Goal: Task Accomplishment & Management: Use online tool/utility

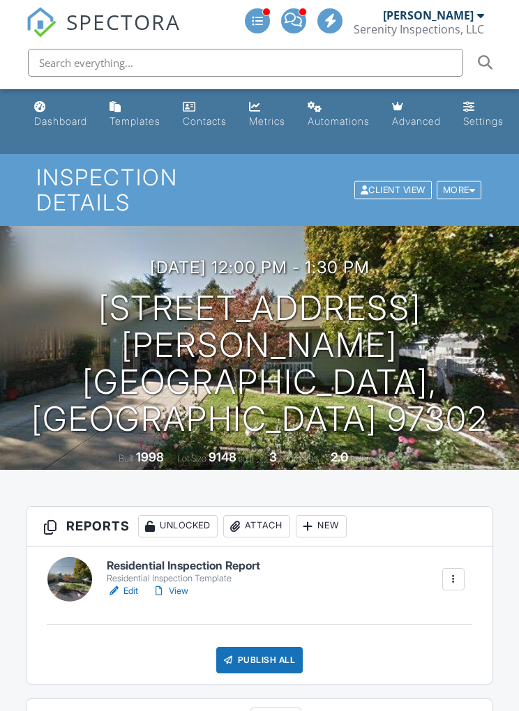
click at [457, 568] on div at bounding box center [453, 579] width 22 height 22
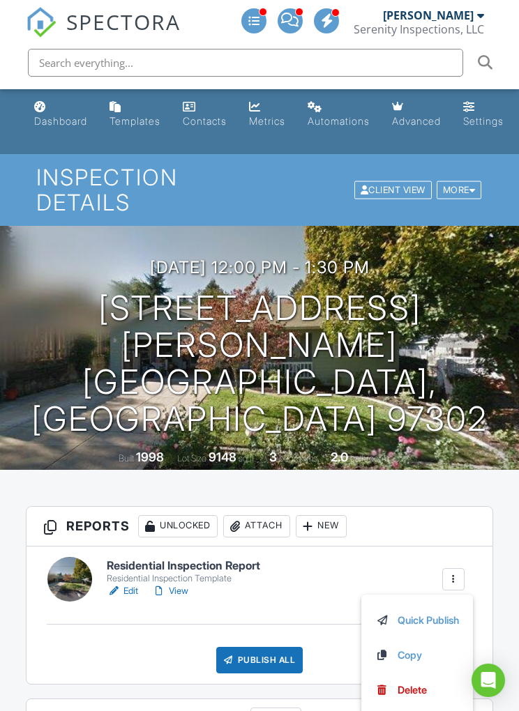
click at [335, 527] on div "New" at bounding box center [321, 526] width 51 height 22
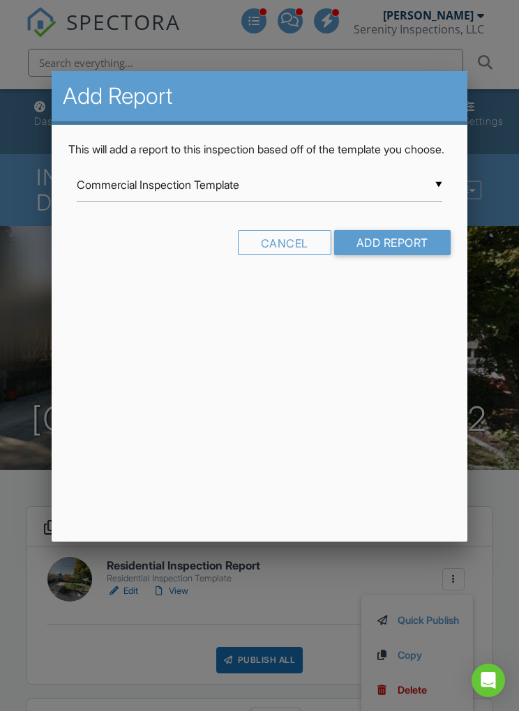
click at [380, 200] on input "Commercial Inspection Template" at bounding box center [259, 185] width 365 height 34
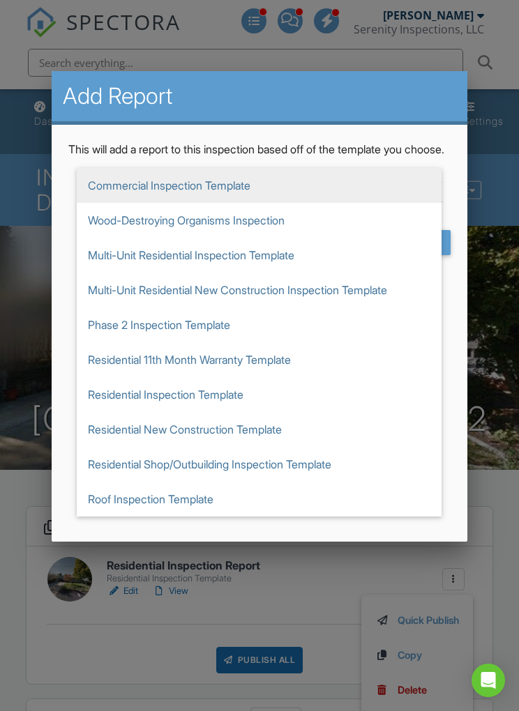
click at [310, 512] on span "Roof Inspection Template" at bounding box center [259, 499] width 365 height 35
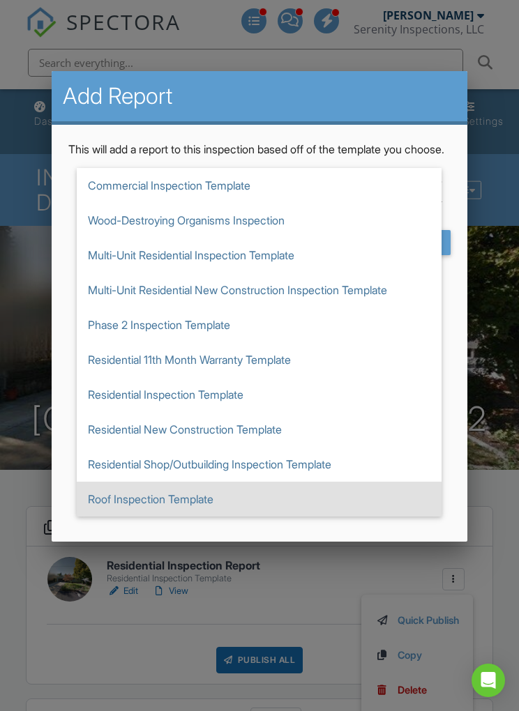
type input "Roof Inspection Template"
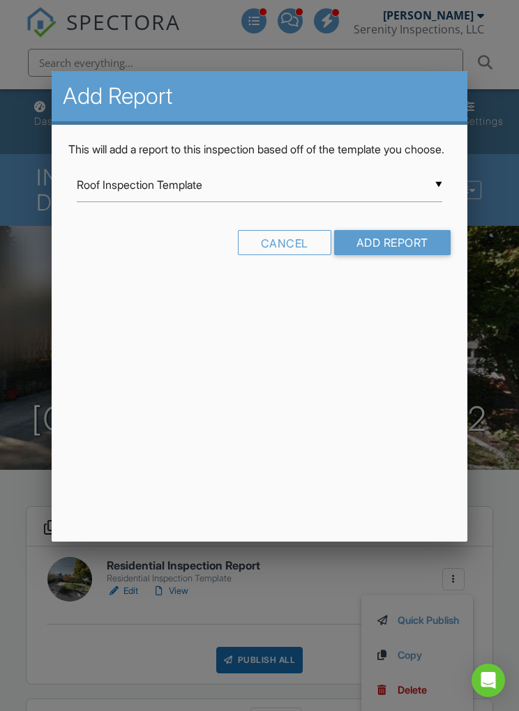
click at [416, 255] on input "Add Report" at bounding box center [392, 242] width 116 height 25
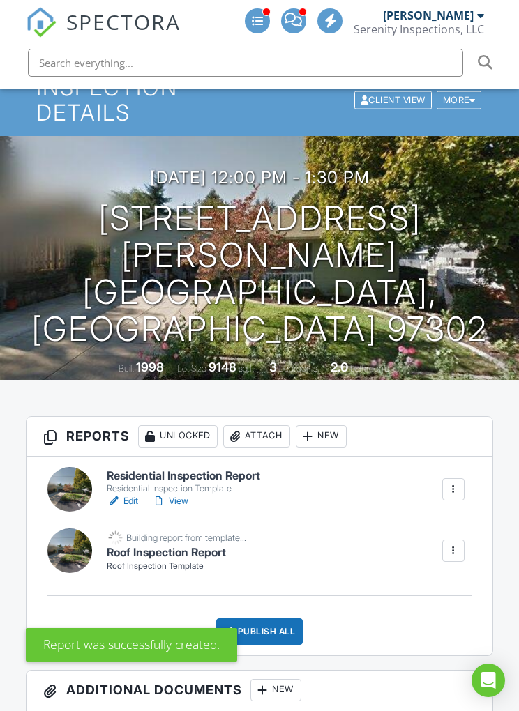
scroll to position [91, 0]
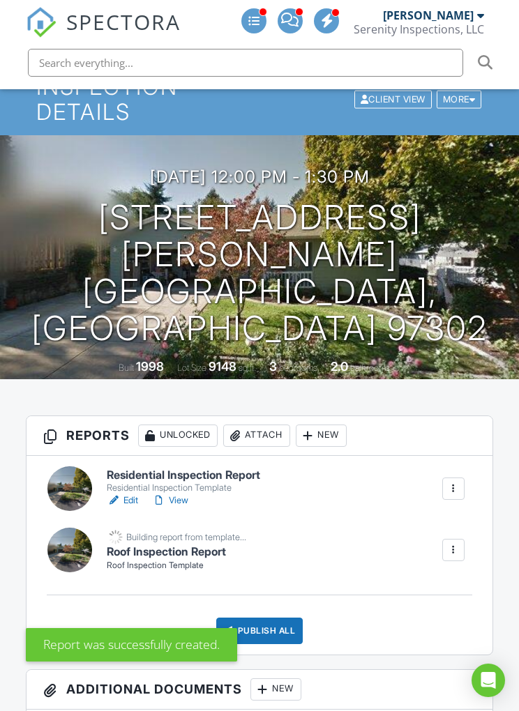
click at [459, 483] on div at bounding box center [453, 489] width 14 height 14
click at [431, 599] on link "Delete" at bounding box center [417, 599] width 84 height 15
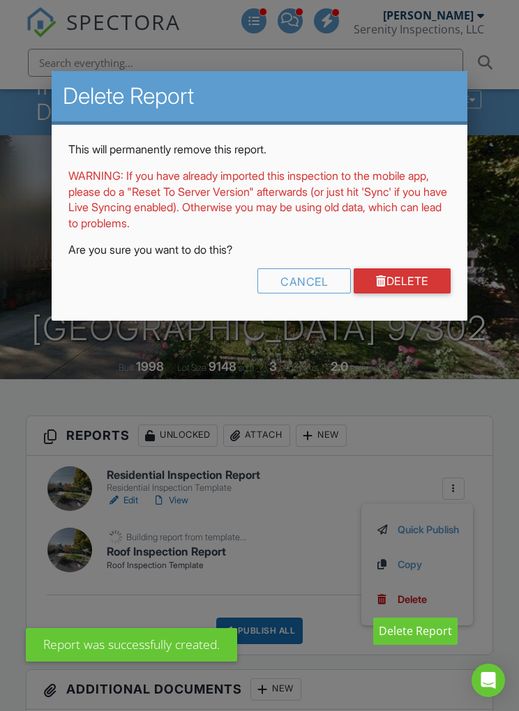
click at [418, 605] on div at bounding box center [259, 374] width 519 height 889
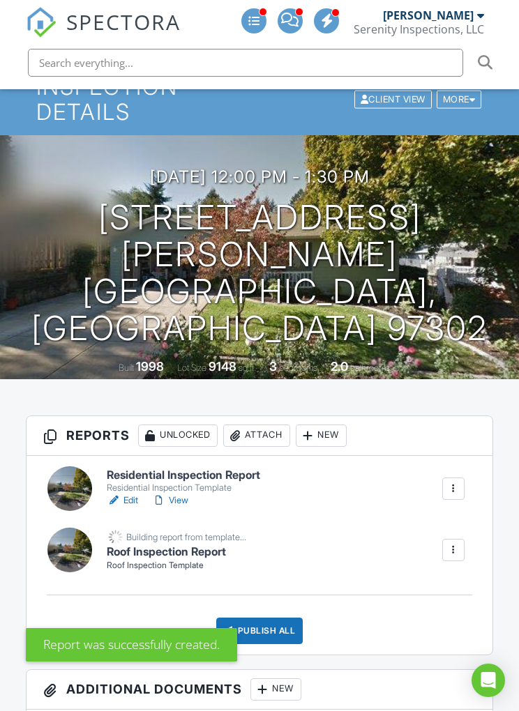
click at [464, 477] on div at bounding box center [453, 488] width 22 height 22
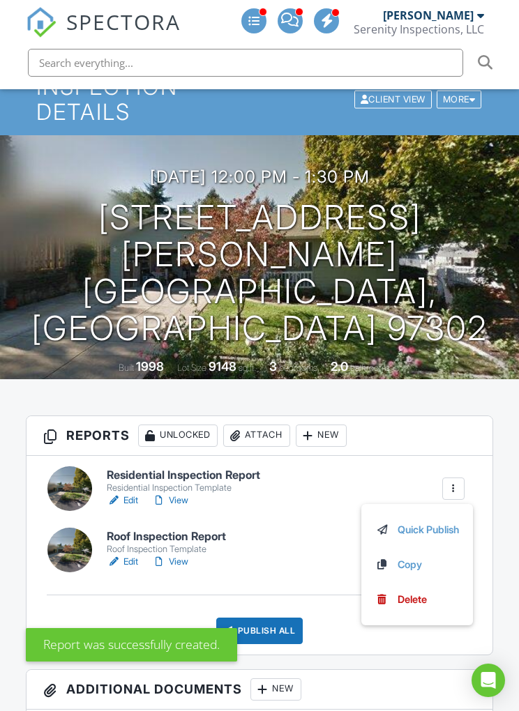
click at [420, 601] on div "Delete" at bounding box center [411, 599] width 29 height 15
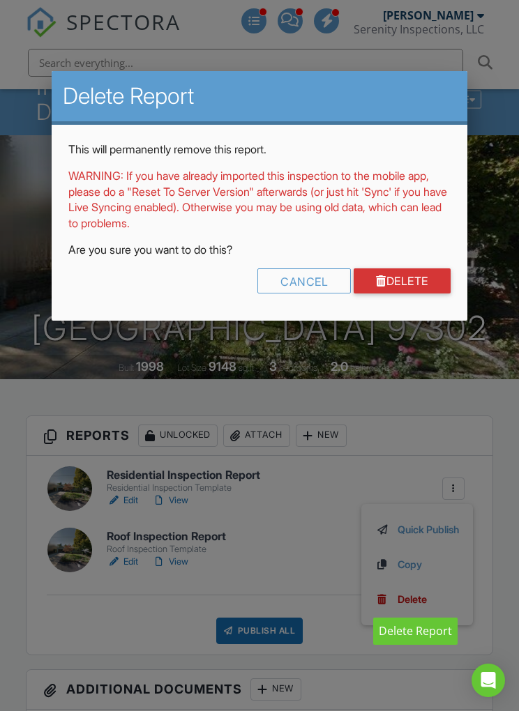
click at [409, 284] on link "Delete" at bounding box center [401, 280] width 97 height 25
